Goal: Information Seeking & Learning: Check status

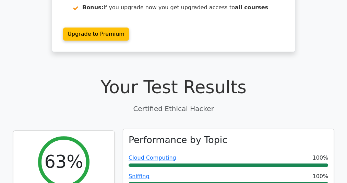
scroll to position [37, 0]
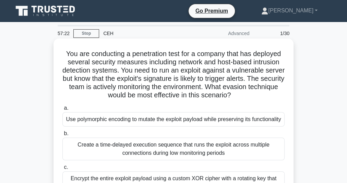
click at [150, 75] on h5 "You are conducting a penetration test for a company that has deployed several s…" at bounding box center [174, 74] width 224 height 50
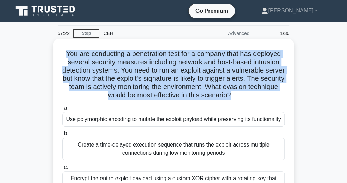
click at [150, 75] on h5 "You are conducting a penetration test for a company that has deployed several s…" at bounding box center [174, 74] width 224 height 50
copy div "You are conducting a penetration test for a company that has deployed several s…"
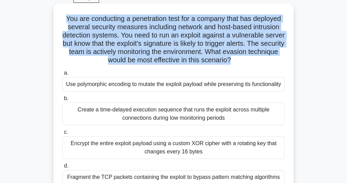
scroll to position [55, 0]
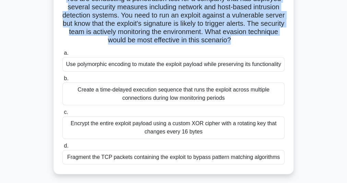
drag, startPoint x: 79, startPoint y: 64, endPoint x: 282, endPoint y: 164, distance: 226.4
click at [282, 165] on div "a. Use polymorphic encoding to mutate the exploit payload while preserving its …" at bounding box center [173, 106] width 231 height 118
copy div "Use polymorphic encoding to mutate the exploit payload while preserving its fun…"
click at [185, 66] on div "Use polymorphic encoding to mutate the exploit payload while preserving its fun…" at bounding box center [173, 64] width 222 height 14
click at [62, 55] on input "a. Use polymorphic encoding to mutate the exploit payload while preserving its …" at bounding box center [62, 53] width 0 height 4
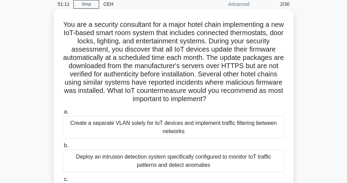
scroll to position [27, 0]
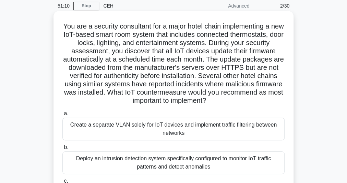
click at [157, 54] on h5 "You are a security consultant for a major hotel chain implementing a new IoT-ba…" at bounding box center [174, 63] width 224 height 83
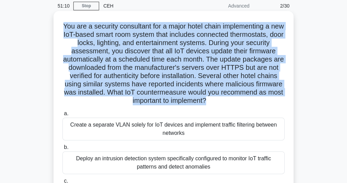
click at [157, 54] on h5 "You are a security consultant for a major hotel chain implementing a new IoT-ba…" at bounding box center [174, 63] width 224 height 83
copy div "You are a security consultant for a major hotel chain implementing a new IoT-ba…"
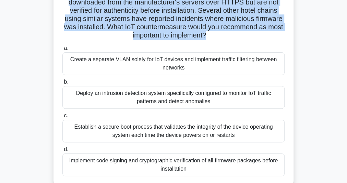
scroll to position [102, 0]
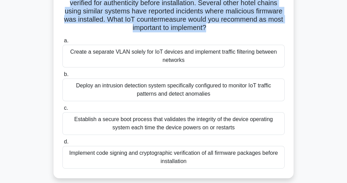
drag, startPoint x: 67, startPoint y: 69, endPoint x: 263, endPoint y: 179, distance: 224.5
click at [263, 179] on div "You are a security consultant for a major hotel chain implementing a new IoT-ba…" at bounding box center [174, 62] width 330 height 248
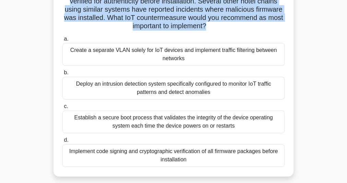
copy div "Create a separate VLAN solely for IoT devices and implement traffic filtering b…"
click at [117, 149] on div "Implement code signing and cryptographic verification of all firmware packages …" at bounding box center [173, 155] width 222 height 23
click at [62, 142] on input "d. Implement code signing and cryptographic verification of all firmware packag…" at bounding box center [62, 140] width 0 height 4
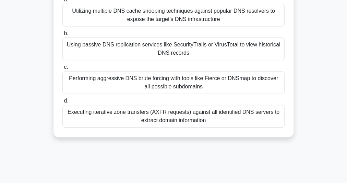
scroll to position [27, 0]
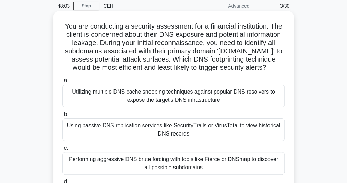
click at [137, 43] on h5 "You are conducting a security assessment for a financial institution. The clien…" at bounding box center [174, 47] width 224 height 50
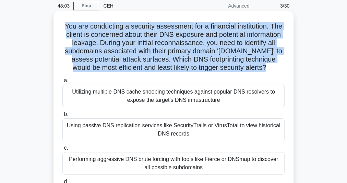
click at [137, 43] on h5 "You are conducting a security assessment for a financial institution. The clien…" at bounding box center [174, 47] width 224 height 50
copy div "You are conducting a security assessment for a financial institution. The clien…"
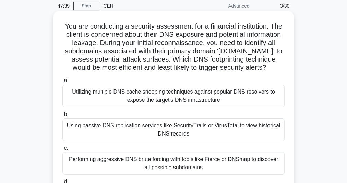
click at [188, 132] on div "Using passive DNS replication services like SecurityTrails or VirusTotal to vie…" at bounding box center [173, 129] width 222 height 23
click at [62, 116] on input "b. Using passive DNS replication services like SecurityTrails or VirusTotal to …" at bounding box center [62, 114] width 0 height 4
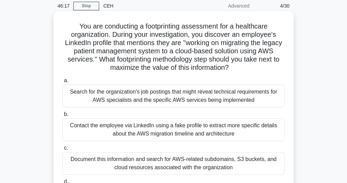
click at [207, 46] on h5 "You are conducting a footprinting assessment for a healthcare organization. Dur…" at bounding box center [174, 47] width 224 height 50
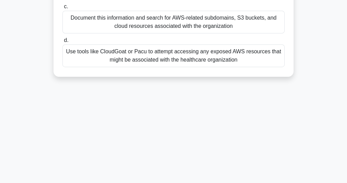
scroll to position [188, 0]
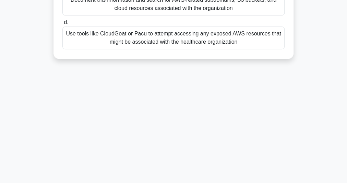
drag, startPoint x: 82, startPoint y: 62, endPoint x: 252, endPoint y: 195, distance: 215.6
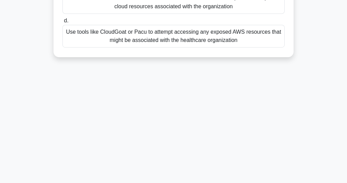
copy div "You are conducting a footprinting assessment for a healthcare organization. Dur…"
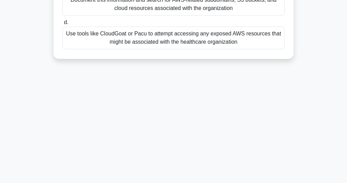
click at [153, 115] on div "45:29 Stop CEH Advanced 4/30 You are conducting a footprinting assessment for a…" at bounding box center [174, 8] width 330 height 343
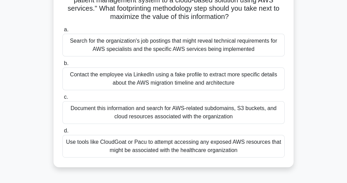
scroll to position [51, 0]
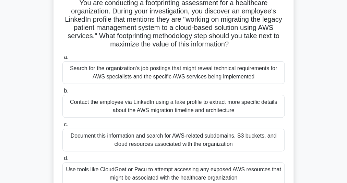
click at [141, 143] on div "Document this information and search for AWS-related subdomains, S3 buckets, an…" at bounding box center [173, 139] width 222 height 23
click at [62, 127] on input "c. Document this information and search for AWS-related subdomains, S3 buckets,…" at bounding box center [62, 124] width 0 height 4
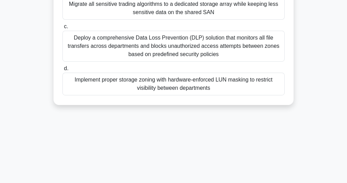
scroll to position [188, 0]
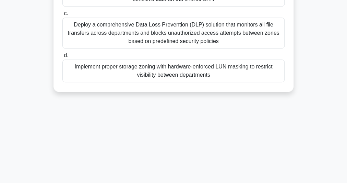
drag, startPoint x: 67, startPoint y: 53, endPoint x: 239, endPoint y: 192, distance: 220.5
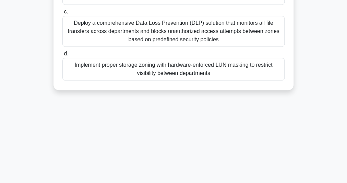
copy div "ou are a security consultant for a financial services company that has implemen…"
click at [150, 71] on div "Implement proper storage zoning with hardware-enforced LUN masking to restrict …" at bounding box center [173, 69] width 222 height 23
click at [62, 56] on input "d. Implement proper storage zoning with hardware-enforced LUN masking to restri…" at bounding box center [62, 53] width 0 height 4
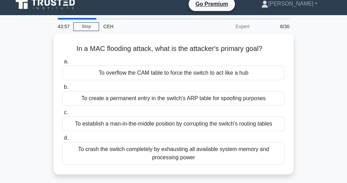
scroll to position [0, 0]
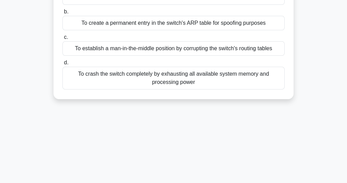
drag, startPoint x: 69, startPoint y: 54, endPoint x: 228, endPoint y: 187, distance: 207.2
click at [228, 182] on html "Go Premium Raj Kumar Profile" at bounding box center [173, 103] width 347 height 371
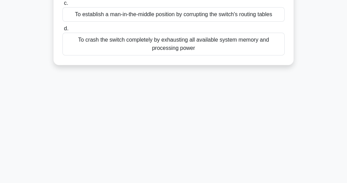
copy div "In a MAC flooding attack, what is the attacker's primary goal? .spinner_0XTQ{tr…"
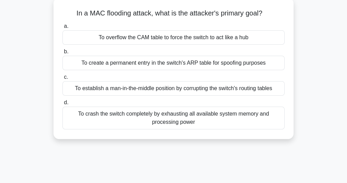
scroll to position [4, 0]
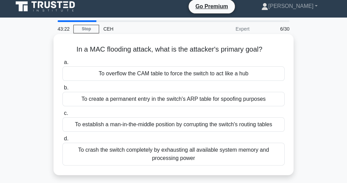
click at [115, 76] on div "To overflow the CAM table to force the switch to act like a hub" at bounding box center [173, 73] width 222 height 14
click at [62, 65] on input "a. To overflow the CAM table to force the switch to act like a hub" at bounding box center [62, 62] width 0 height 4
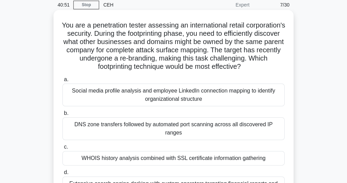
scroll to position [55, 0]
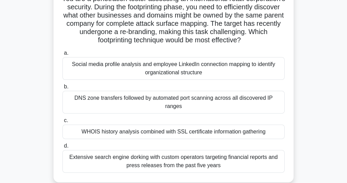
click at [130, 126] on div "WHOIS history analysis combined with SSL certificate information gathering" at bounding box center [173, 131] width 222 height 14
click at [62, 123] on input "c. WHOIS history analysis combined with SSL certificate information gathering" at bounding box center [62, 120] width 0 height 4
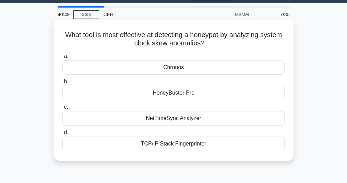
scroll to position [0, 0]
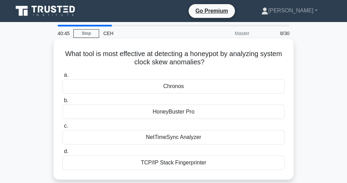
click at [170, 60] on h5 "What tool is most effective at detecting a honeypot by analyzing system clock s…" at bounding box center [174, 57] width 224 height 17
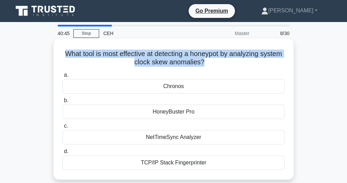
click at [170, 60] on h5 "What tool is most effective at detecting a honeypot by analyzing system clock s…" at bounding box center [174, 57] width 224 height 17
copy div "What tool is most effective at detecting a honeypot by analyzing system clock s…"
drag, startPoint x: 144, startPoint y: 85, endPoint x: 213, endPoint y: 168, distance: 108.2
click at [213, 168] on div "a. Chronos b. HoneyBuster Pro c. d." at bounding box center [173, 120] width 231 height 102
copy div "Chronos b. HoneyBuster Pro c. NetTimeSync Analyzer d. TCP/IP Stack Fingerprinter"
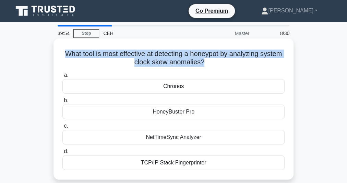
click at [188, 86] on div "Chronos" at bounding box center [173, 86] width 222 height 14
click at [62, 77] on input "a. Chronos" at bounding box center [62, 75] width 0 height 4
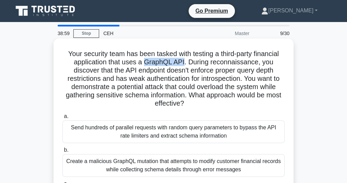
drag, startPoint x: 144, startPoint y: 62, endPoint x: 185, endPoint y: 64, distance: 40.5
click at [185, 64] on h5 "Your security team has been tasked with testing a third-party financial applica…" at bounding box center [174, 78] width 224 height 58
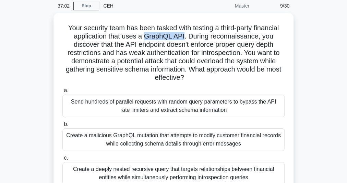
scroll to position [188, 0]
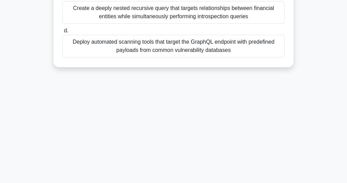
drag, startPoint x: 62, startPoint y: 22, endPoint x: 240, endPoint y: 195, distance: 247.6
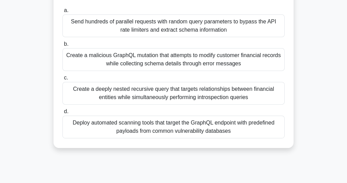
click at [158, 94] on div "Create a deeply nested recursive query that targets relationships between finan…" at bounding box center [173, 93] width 222 height 23
click at [62, 80] on input "c. Create a deeply nested recursive query that targets relationships between fi…" at bounding box center [62, 78] width 0 height 4
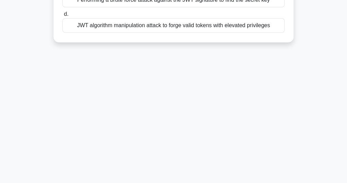
drag, startPoint x: 59, startPoint y: 51, endPoint x: 211, endPoint y: 195, distance: 209.5
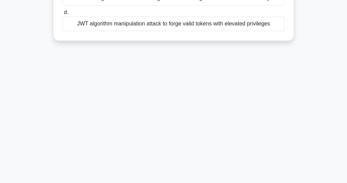
click at [227, 26] on div "JWT algorithm manipulation attack to forge valid tokens with elevated privileges" at bounding box center [173, 23] width 222 height 14
click at [62, 15] on input "d. JWT algorithm manipulation attack to forge valid tokens with elevated privil…" at bounding box center [62, 12] width 0 height 4
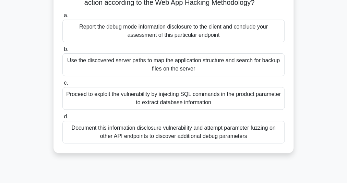
scroll to position [110, 0]
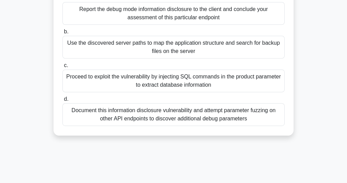
click at [132, 84] on div "Proceed to exploit the vulnerability by injecting SQL commands in the product p…" at bounding box center [173, 80] width 222 height 23
click at [62, 68] on input "c. Proceed to exploit the vulnerability by injecting SQL commands in the produc…" at bounding box center [62, 65] width 0 height 4
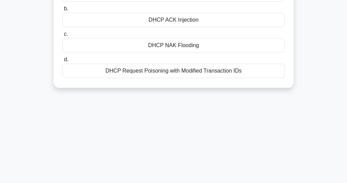
scroll to position [0, 0]
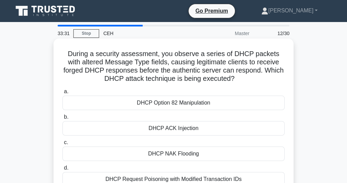
click at [182, 104] on div "DHCP Option 82 Manipulation" at bounding box center [173, 102] width 222 height 14
click at [62, 94] on input "a. DHCP Option 82 Manipulation" at bounding box center [62, 91] width 0 height 4
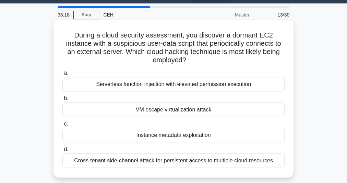
scroll to position [27, 0]
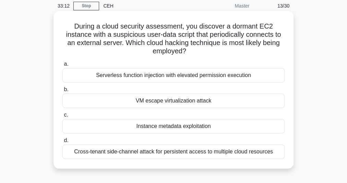
drag, startPoint x: 70, startPoint y: 27, endPoint x: 278, endPoint y: 148, distance: 240.1
click at [278, 148] on div "During a cloud security assessment, you discover a dormant EC2 instance with a …" at bounding box center [173, 90] width 235 height 152
drag, startPoint x: 221, startPoint y: 152, endPoint x: 217, endPoint y: 152, distance: 3.5
click at [188, 127] on div "Instance metadata exploitation" at bounding box center [173, 126] width 222 height 14
click at [62, 117] on input "c. Instance metadata exploitation" at bounding box center [62, 115] width 0 height 4
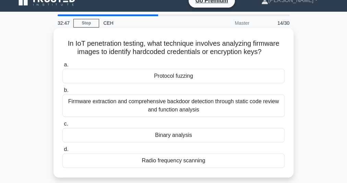
scroll to position [0, 0]
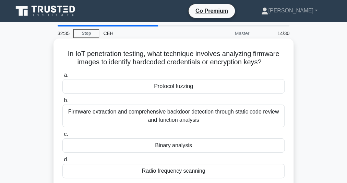
click at [160, 61] on h5 "In IoT penetration testing, what technique involves analyzing firmware images t…" at bounding box center [174, 57] width 224 height 17
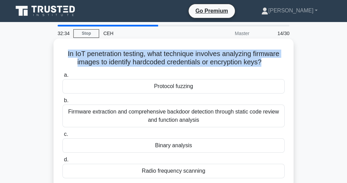
click at [160, 61] on h5 "In IoT penetration testing, what technique involves analyzing firmware images t…" at bounding box center [174, 57] width 224 height 17
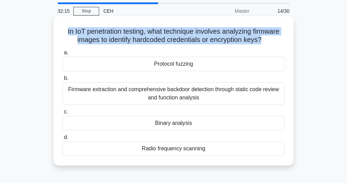
scroll to position [27, 0]
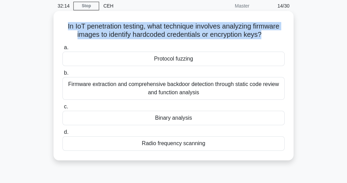
drag, startPoint x: 138, startPoint y: 62, endPoint x: 214, endPoint y: 156, distance: 120.3
click at [214, 156] on div "In IoT penetration testing, what technique involves analyzing firmware images t…" at bounding box center [173, 85] width 235 height 143
click at [118, 92] on div "Firmware extraction and comprehensive backdoor detection through static code re…" at bounding box center [173, 88] width 222 height 23
click at [62, 75] on input "b. Firmware extraction and comprehensive backdoor detection through static code…" at bounding box center [62, 73] width 0 height 4
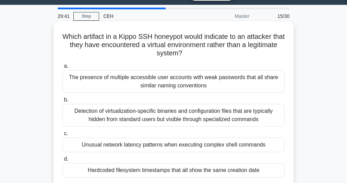
scroll to position [0, 0]
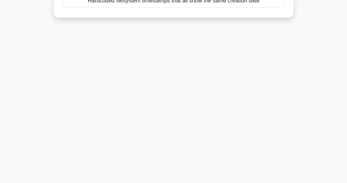
drag, startPoint x: 66, startPoint y: 57, endPoint x: 243, endPoint y: 192, distance: 222.7
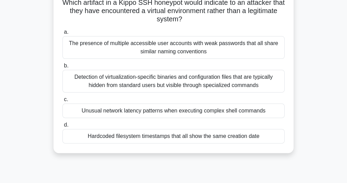
scroll to position [51, 0]
drag, startPoint x: 221, startPoint y: 112, endPoint x: 230, endPoint y: 115, distance: 9.4
click at [230, 115] on div "Unusual network latency patterns when executing complex shell commands" at bounding box center [173, 111] width 222 height 14
click at [62, 102] on input "c. Unusual network latency patterns when executing complex shell commands" at bounding box center [62, 99] width 0 height 4
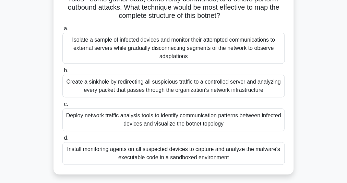
scroll to position [188, 0]
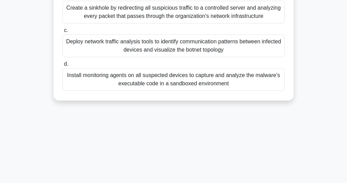
drag, startPoint x: 79, startPoint y: 54, endPoint x: 202, endPoint y: 189, distance: 183.0
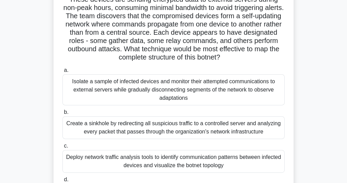
scroll to position [0, 0]
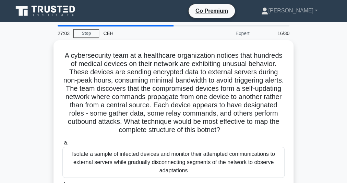
click at [309, 68] on div "A cybersecurity team at a healthcare organization notices that hundreds of medi…" at bounding box center [174, 168] width 330 height 256
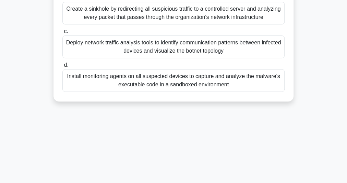
scroll to position [188, 0]
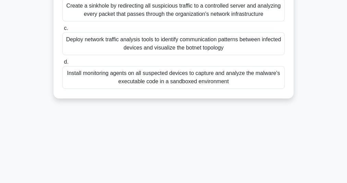
click at [151, 51] on div "Deploy network traffic analysis tools to identify communication patterns betwee…" at bounding box center [173, 43] width 222 height 23
click at [62, 31] on input "c. Deploy network traffic analysis tools to identify communication patterns bet…" at bounding box center [62, 28] width 0 height 4
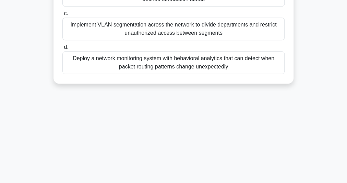
drag, startPoint x: 70, startPoint y: 49, endPoint x: 235, endPoint y: 195, distance: 221.1
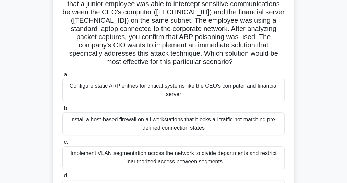
scroll to position [51, 0]
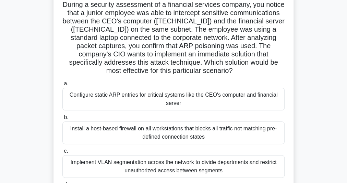
click at [312, 39] on div "During a security assessment of a financial services company, you notice that a…" at bounding box center [174, 109] width 330 height 240
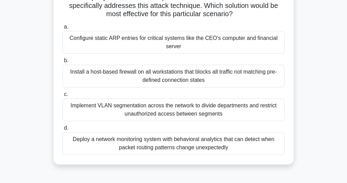
click at [198, 46] on div "Configure static ARP entries for critical systems like the CEO's computer and f…" at bounding box center [173, 42] width 222 height 23
click at [62, 29] on input "a. Configure static ARP entries for critical systems like the CEO's computer an…" at bounding box center [62, 27] width 0 height 4
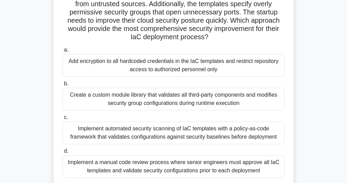
scroll to position [102, 0]
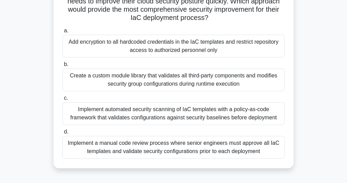
click at [147, 115] on div "Implement automated security scanning of IaC templates with a policy-as-code fr…" at bounding box center [173, 113] width 222 height 23
click at [62, 100] on input "c. Implement automated security scanning of IaC templates with a policy-as-code…" at bounding box center [62, 98] width 0 height 4
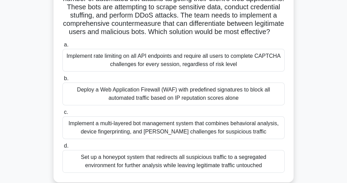
scroll to position [67, 0]
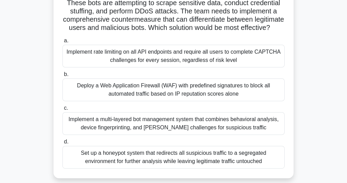
click at [155, 129] on div "Implement a multi-layered bot management system that combines behavioral analys…" at bounding box center [173, 123] width 222 height 23
click at [62, 110] on input "c. Implement a multi-layered bot management system that combines behavioral ana…" at bounding box center [62, 108] width 0 height 4
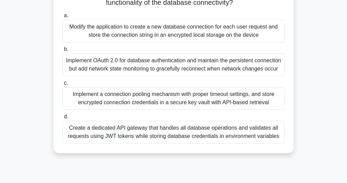
scroll to position [137, 0]
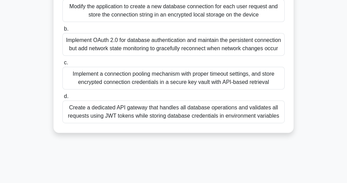
click at [147, 49] on div "Implement OAuth 2.0 for database authentication and maintain the persistent con…" at bounding box center [173, 44] width 222 height 23
click at [62, 31] on input "b. Implement OAuth 2.0 for database authentication and maintain the persistent …" at bounding box center [62, 29] width 0 height 4
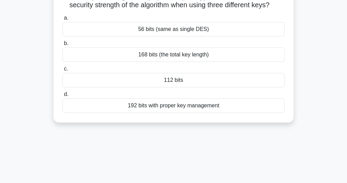
scroll to position [0, 0]
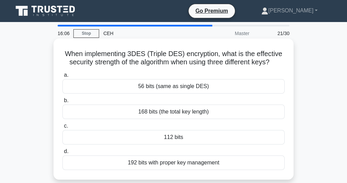
click at [181, 60] on h5 "When implementing 3DES (Triple DES) encryption, what is the effective security …" at bounding box center [174, 57] width 224 height 17
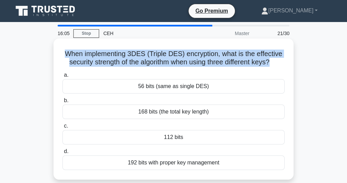
click at [181, 60] on h5 "When implementing 3DES (Triple DES) encryption, what is the effective security …" at bounding box center [174, 57] width 224 height 17
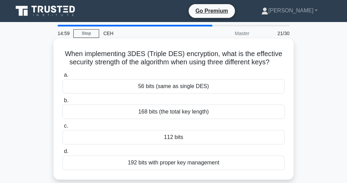
click at [185, 138] on div "112 bits" at bounding box center [173, 137] width 222 height 14
click at [62, 128] on input "c. 112 bits" at bounding box center [62, 126] width 0 height 4
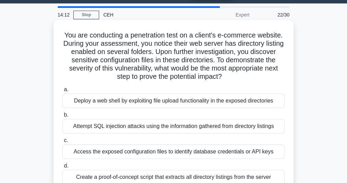
scroll to position [27, 0]
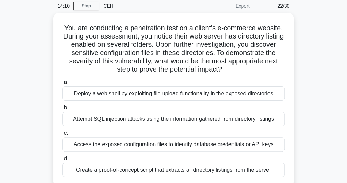
drag, startPoint x: 308, startPoint y: 77, endPoint x: 305, endPoint y: 81, distance: 4.7
click at [308, 77] on div "You are conducting a penetration test on a client's e-commerce website. During …" at bounding box center [174, 104] width 330 height 182
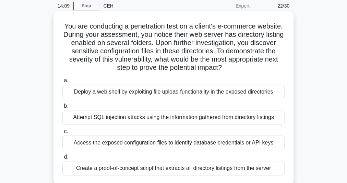
click at [103, 145] on div "Access the exposed configuration files to identify database credentials or API …" at bounding box center [173, 142] width 222 height 14
click at [62, 134] on input "c. Access the exposed configuration files to identify database credentials or A…" at bounding box center [62, 131] width 0 height 4
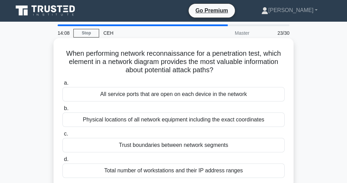
scroll to position [0, 0]
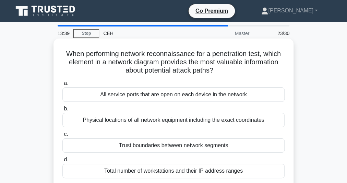
click at [125, 142] on div "Trust boundaries between network segments" at bounding box center [173, 145] width 222 height 14
click at [62, 136] on input "c. Trust boundaries between network segments" at bounding box center [62, 134] width 0 height 4
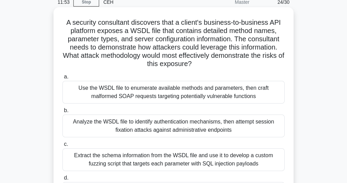
scroll to position [82, 0]
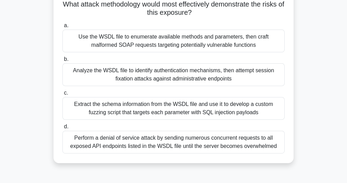
click at [134, 111] on div "Extract the schema information from the WSDL file and use it to develop a custo…" at bounding box center [173, 108] width 222 height 23
click at [62, 95] on input "c. Extract the schema information from the WSDL file and use it to develop a cu…" at bounding box center [62, 93] width 0 height 4
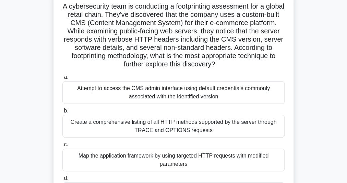
scroll to position [27, 0]
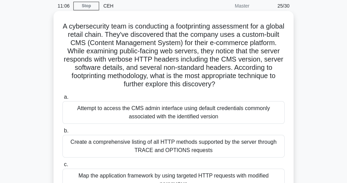
click at [289, 81] on div "A cybersecurity team is conducting a footprinting assessment for a global retai…" at bounding box center [173, 123] width 235 height 218
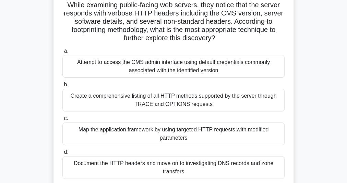
scroll to position [82, 0]
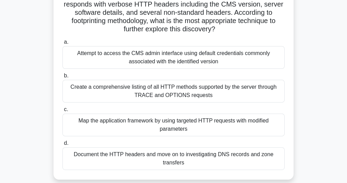
click at [179, 124] on div "Map the application framework by using targeted HTTP requests with modified par…" at bounding box center [173, 124] width 222 height 23
click at [62, 112] on input "c. Map the application framework by using targeted HTTP requests with modified …" at bounding box center [62, 109] width 0 height 4
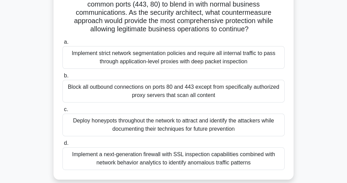
click at [132, 158] on div "Implement a next-generation firewall with SSL inspection capabilities combined …" at bounding box center [173, 158] width 222 height 23
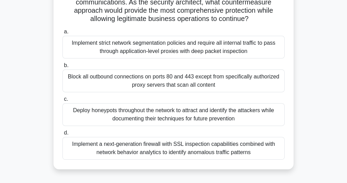
scroll to position [165, 0]
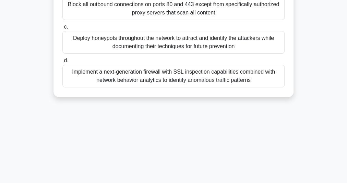
click at [131, 77] on div "Implement a next-generation firewall with SSL inspection capabilities combined …" at bounding box center [173, 76] width 222 height 23
click at [62, 63] on input "d. Implement a next-generation firewall with SSL inspection capabilities combin…" at bounding box center [62, 60] width 0 height 4
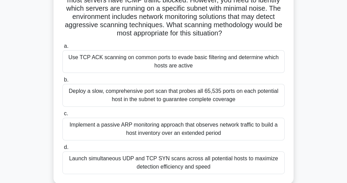
scroll to position [78, 0]
click at [198, 64] on div "Use TCP ACK scanning on common ports to evade basic filtering and determine whi…" at bounding box center [173, 61] width 222 height 23
click at [62, 48] on input "a. Use TCP ACK scanning on common ports to evade basic filtering and determine …" at bounding box center [62, 46] width 0 height 4
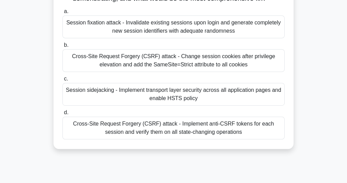
scroll to position [137, 0]
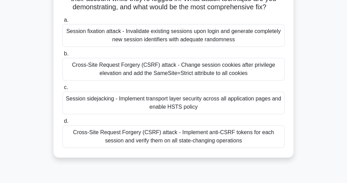
click at [179, 46] on div "Session fixation attack - Invalidate existing sessions upon login and generate …" at bounding box center [173, 35] width 222 height 23
click at [62, 22] on input "a. Session fixation attack - Invalidate existing sessions upon login and genera…" at bounding box center [62, 20] width 0 height 4
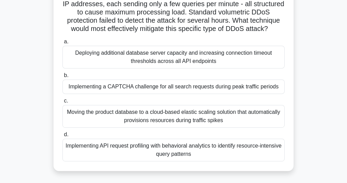
scroll to position [139, 0]
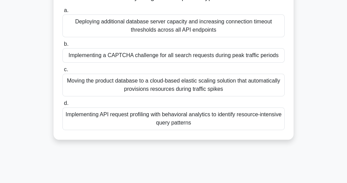
click at [179, 89] on div "Moving the product database to a cloud-based elastic scaling solution that auto…" at bounding box center [173, 84] width 222 height 23
click at [62, 72] on input "c. Moving the product database to a cloud-based elastic scaling solution that a…" at bounding box center [62, 69] width 0 height 4
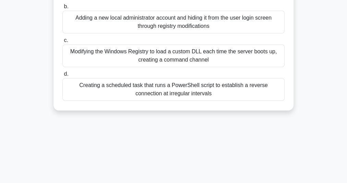
scroll to position [78, 0]
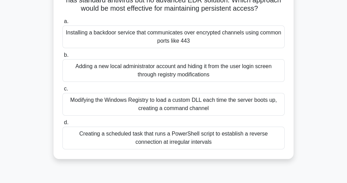
click at [160, 132] on div "Creating a scheduled task that runs a PowerShell script to establish a reverse …" at bounding box center [173, 137] width 222 height 23
click at [62, 125] on input "d. Creating a scheduled task that runs a PowerShell script to establish a rever…" at bounding box center [62, 122] width 0 height 4
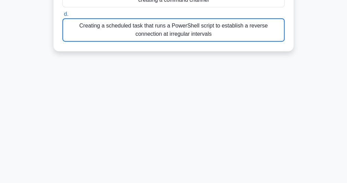
scroll to position [0, 0]
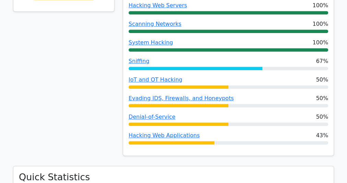
scroll to position [302, 0]
